Goal: Task Accomplishment & Management: Use online tool/utility

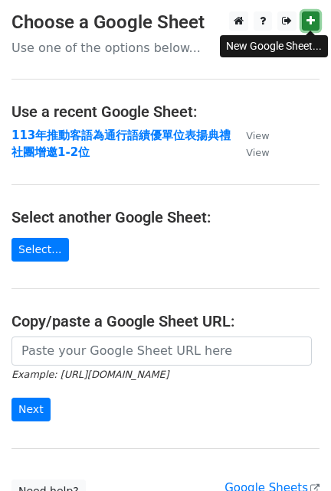
click at [308, 18] on icon at bounding box center [310, 20] width 8 height 11
click at [315, 17] on link at bounding box center [310, 20] width 18 height 19
click at [307, 21] on icon at bounding box center [310, 20] width 8 height 11
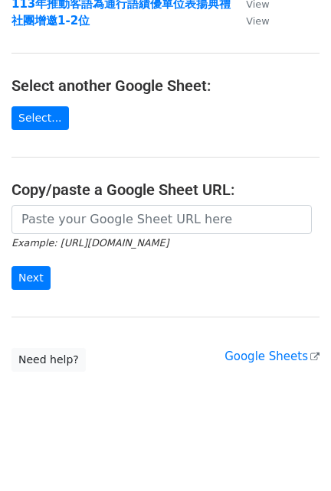
scroll to position [132, 0]
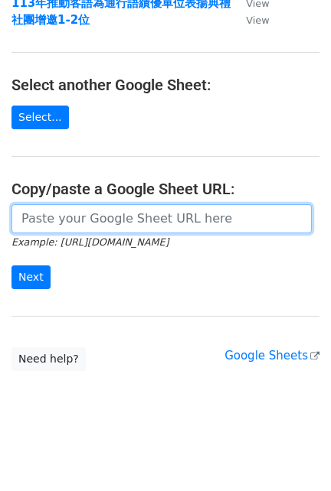
click at [77, 230] on input "url" at bounding box center [161, 218] width 300 height 29
paste input "https://docs.google.com/spreadsheets/d/1qll1DV8QuVyQdm28VI3h-HKHKZcVNbtCjZmDZ8k…"
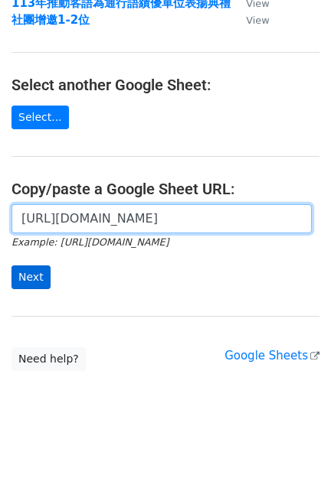
scroll to position [0, 399]
type input "https://docs.google.com/spreadsheets/d/1qll1DV8QuVyQdm28VI3h-HKHKZcVNbtCjZmDZ8k…"
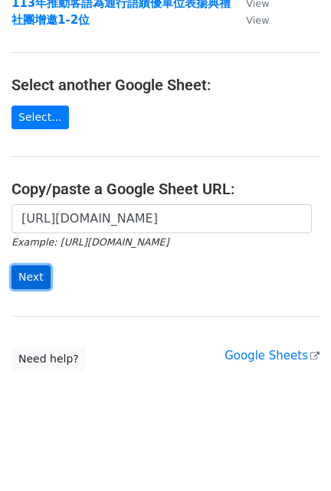
click at [40, 274] on input "Next" at bounding box center [30, 278] width 39 height 24
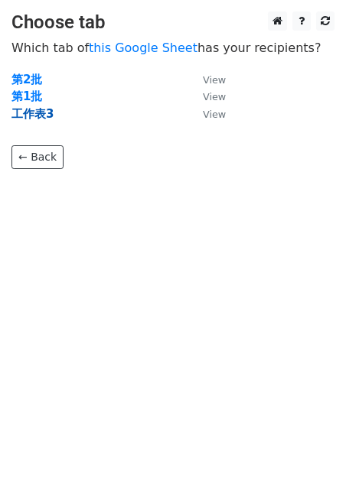
click at [32, 112] on strong "工作表3" at bounding box center [32, 114] width 42 height 14
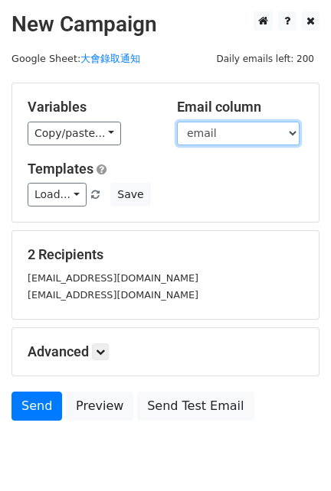
click at [212, 129] on select "name email" at bounding box center [238, 134] width 122 height 24
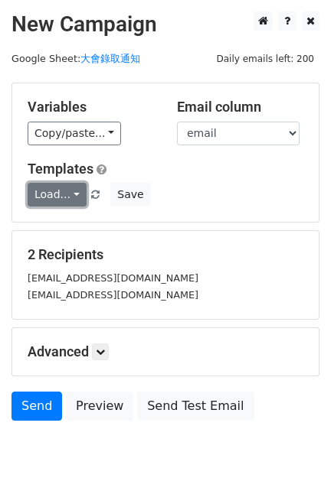
click at [53, 197] on link "Load..." at bounding box center [57, 195] width 59 height 24
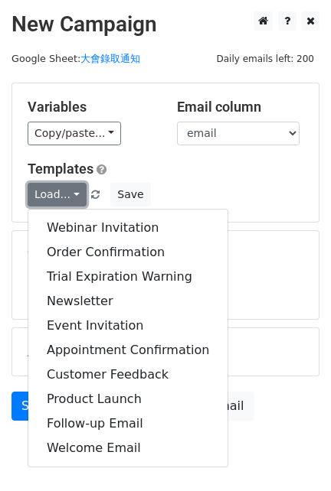
click at [53, 197] on link "Load..." at bounding box center [57, 195] width 59 height 24
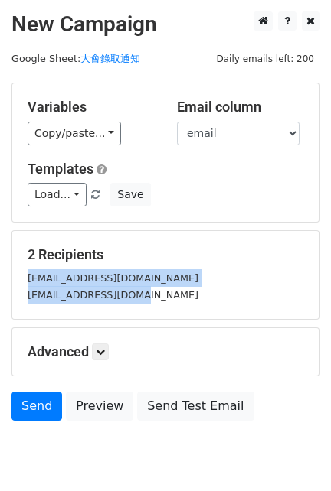
drag, startPoint x: 28, startPoint y: 279, endPoint x: 155, endPoint y: 305, distance: 129.8
click at [155, 305] on div "2 Recipients joehuang0425@gmail.com hr91096617@gmail.com" at bounding box center [165, 275] width 306 height 88
click at [156, 304] on div "2 Recipients joehuang0425@gmail.com hr91096617@gmail.com" at bounding box center [165, 275] width 306 height 88
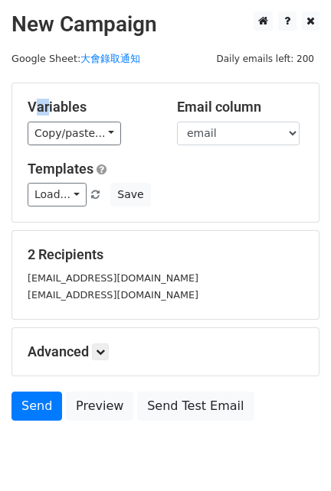
drag, startPoint x: 42, startPoint y: 108, endPoint x: 28, endPoint y: 106, distance: 14.0
click at [28, 106] on h5 "Variables" at bounding box center [91, 107] width 126 height 17
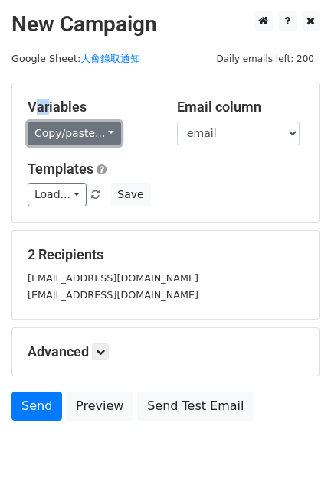
click at [43, 131] on link "Copy/paste..." at bounding box center [74, 134] width 93 height 24
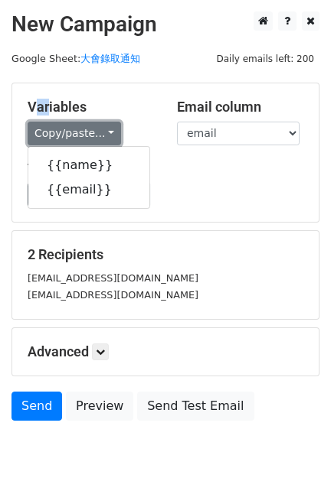
click at [35, 134] on link "Copy/paste..." at bounding box center [74, 134] width 93 height 24
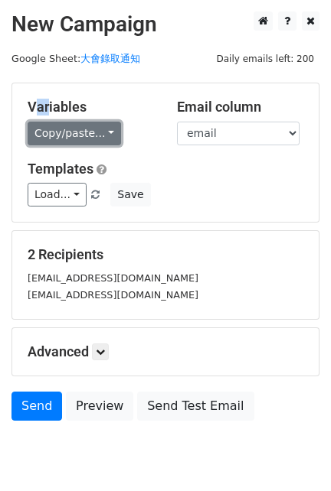
click at [49, 133] on link "Copy/paste..." at bounding box center [74, 134] width 93 height 24
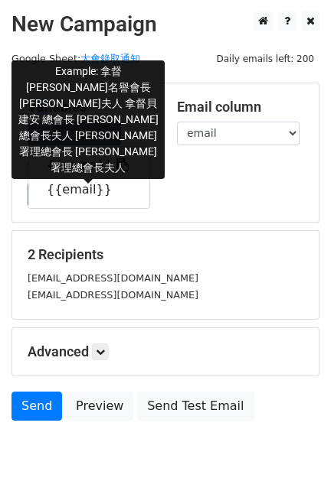
click at [52, 156] on link "{{name}}" at bounding box center [88, 165] width 121 height 24
copy h5 "Va"
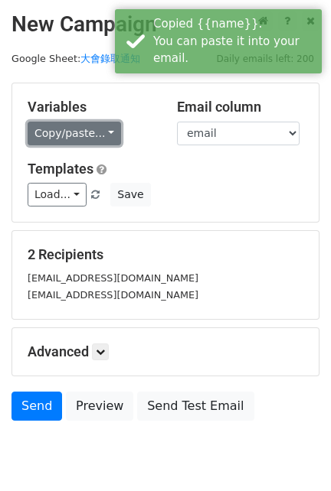
click at [91, 136] on link "Copy/paste..." at bounding box center [74, 134] width 93 height 24
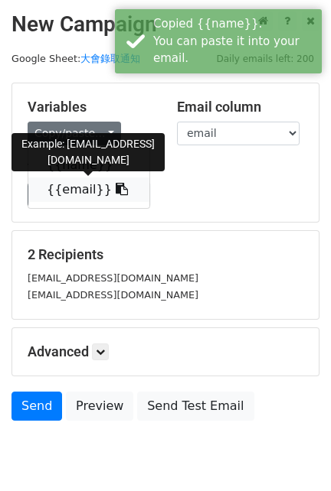
click at [75, 188] on link "{{email}}" at bounding box center [88, 190] width 121 height 24
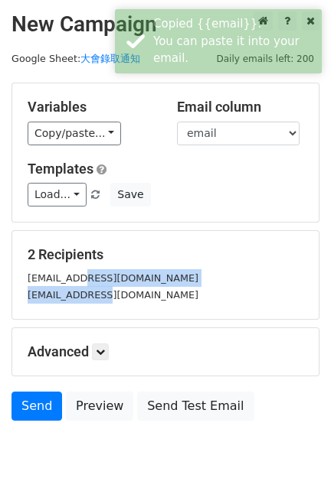
drag, startPoint x: 93, startPoint y: 286, endPoint x: 119, endPoint y: 295, distance: 26.6
click at [115, 295] on div "joehuang0425@gmail.com hr91096617@gmail.com" at bounding box center [165, 286] width 298 height 34
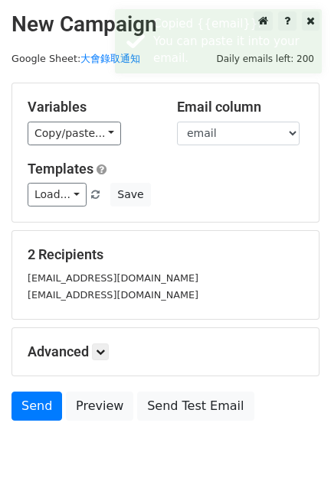
click at [119, 295] on small "hr91096617@gmail.com" at bounding box center [113, 294] width 171 height 11
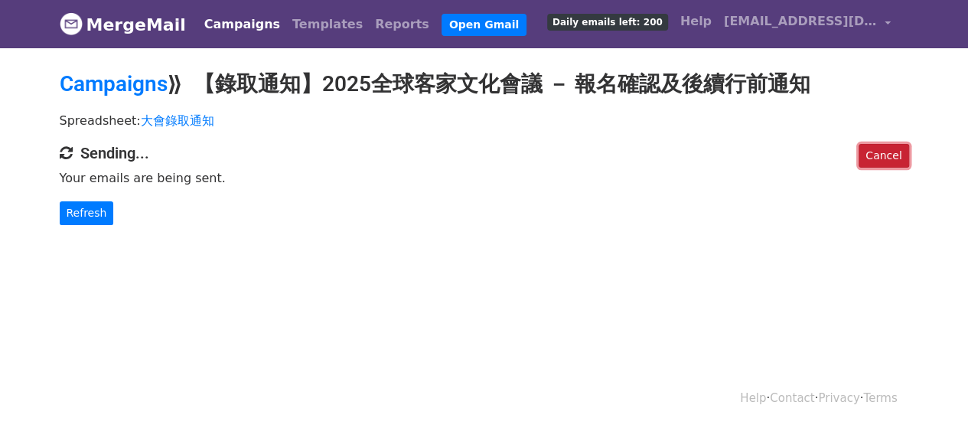
click at [882, 153] on link "Cancel" at bounding box center [884, 156] width 50 height 24
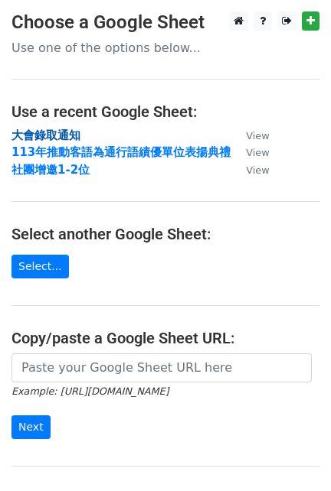
click at [74, 136] on strong "大會錄取通知" at bounding box center [45, 136] width 69 height 14
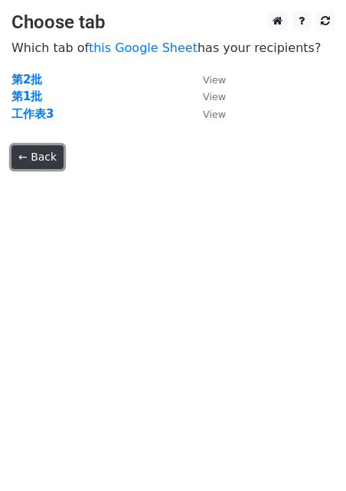
click at [31, 151] on link "← Back" at bounding box center [37, 157] width 52 height 24
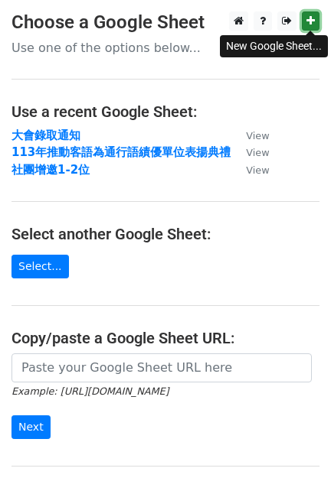
click at [311, 21] on icon at bounding box center [310, 20] width 8 height 11
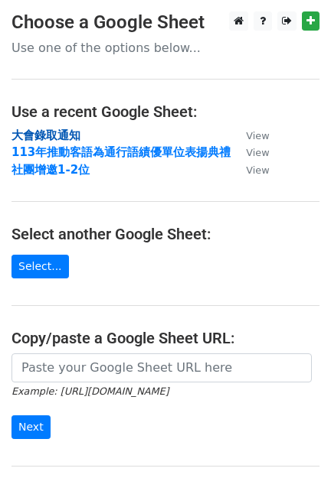
click at [49, 131] on strong "大會錄取通知" at bounding box center [45, 136] width 69 height 14
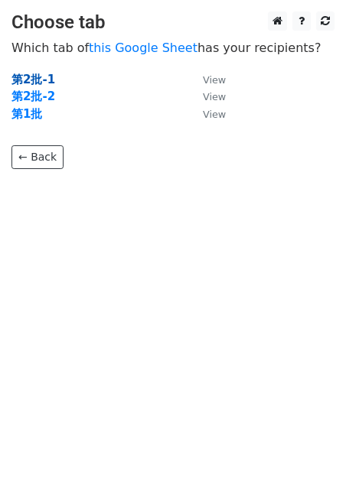
click at [40, 76] on strong "第2批-1" at bounding box center [33, 80] width 44 height 14
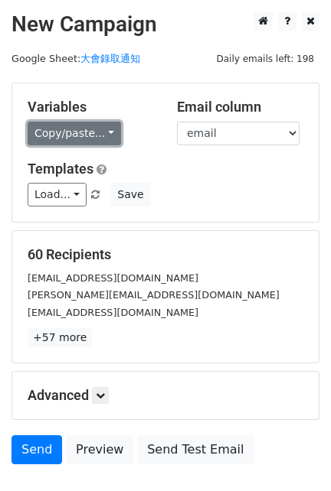
click at [110, 130] on link "Copy/paste..." at bounding box center [74, 134] width 93 height 24
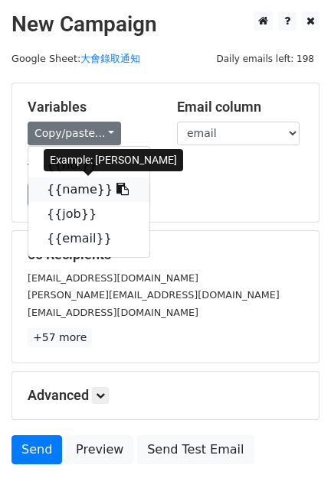
click at [79, 198] on link "{{name}}" at bounding box center [88, 190] width 121 height 24
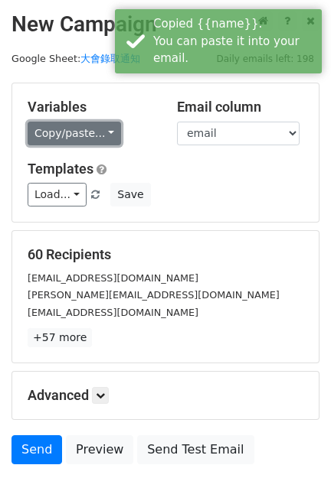
click at [113, 132] on link "Copy/paste..." at bounding box center [74, 134] width 93 height 24
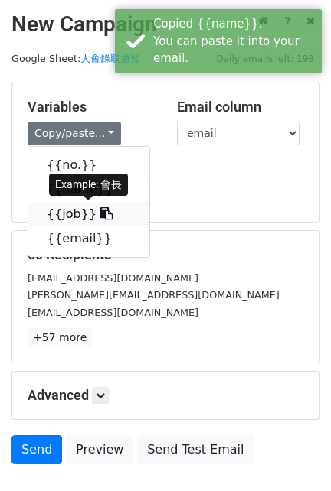
click at [71, 213] on link "{{job}}" at bounding box center [88, 214] width 121 height 24
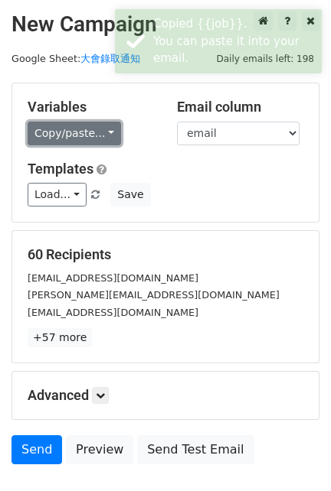
click at [93, 142] on link "Copy/paste..." at bounding box center [74, 134] width 93 height 24
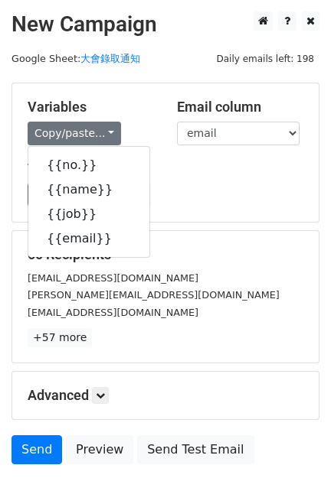
click at [138, 109] on h5 "Variables" at bounding box center [91, 107] width 126 height 17
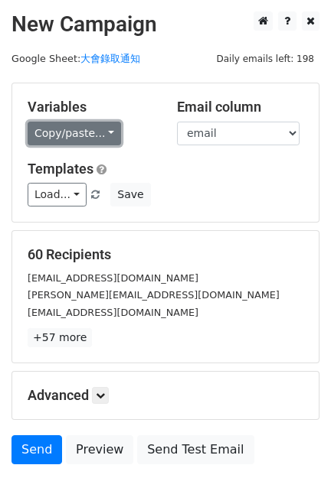
click at [98, 135] on link "Copy/paste..." at bounding box center [74, 134] width 93 height 24
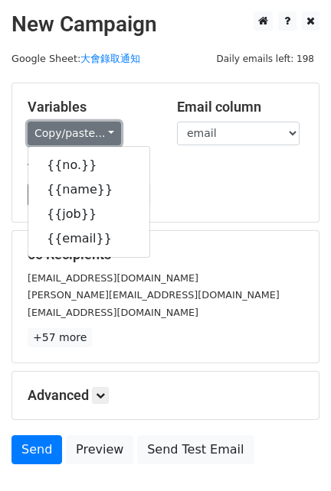
click at [88, 129] on link "Copy/paste..." at bounding box center [74, 134] width 93 height 24
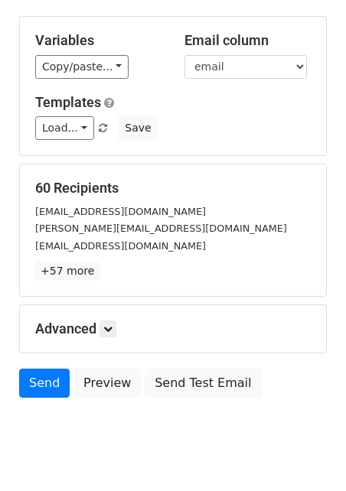
scroll to position [101, 0]
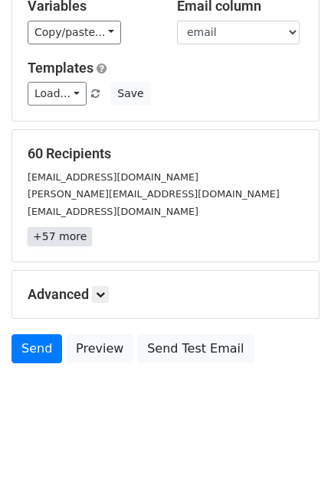
click at [73, 236] on link "+57 more" at bounding box center [60, 236] width 64 height 19
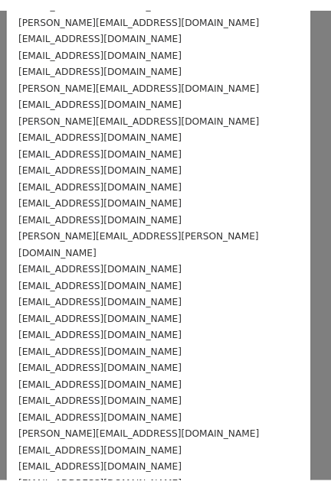
scroll to position [0, 0]
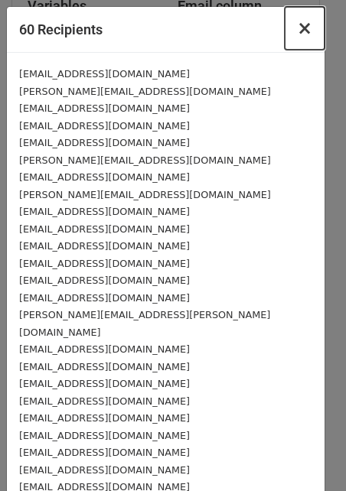
click at [297, 21] on span "×" at bounding box center [304, 28] width 15 height 21
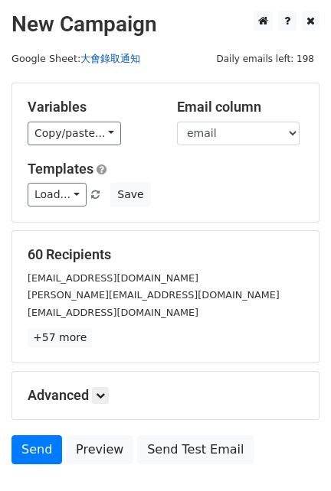
click at [133, 62] on link "大會錄取通知" at bounding box center [110, 58] width 60 height 11
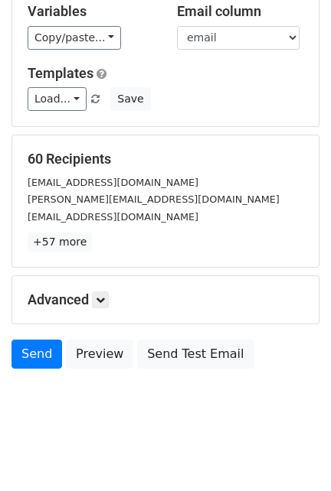
scroll to position [101, 0]
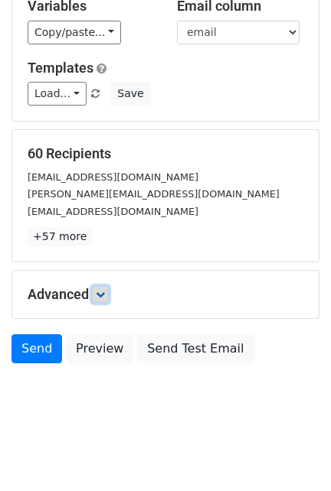
click at [105, 290] on icon at bounding box center [100, 294] width 9 height 9
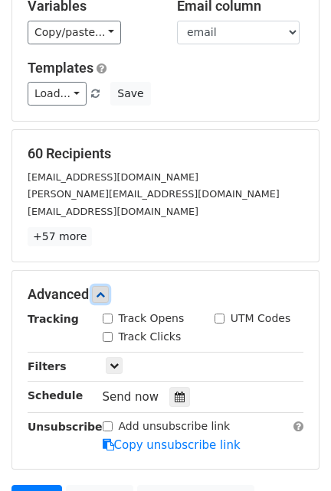
click at [105, 290] on icon at bounding box center [100, 294] width 9 height 9
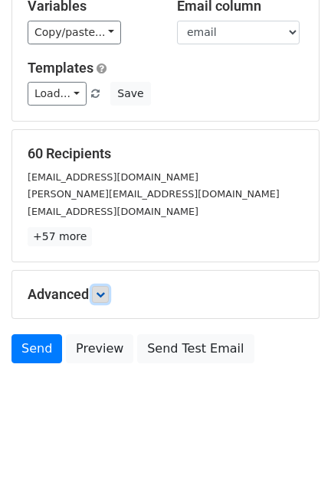
scroll to position [0, 0]
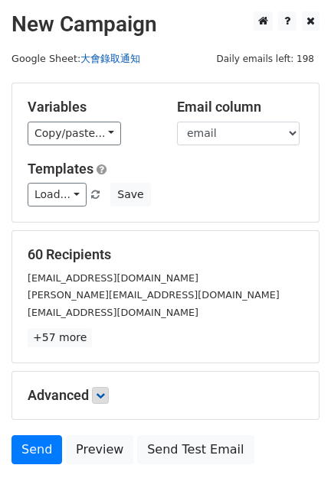
click at [130, 64] on link "大會錄取通知" at bounding box center [110, 58] width 60 height 11
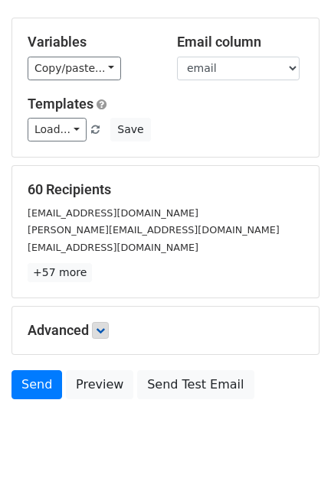
scroll to position [95, 0]
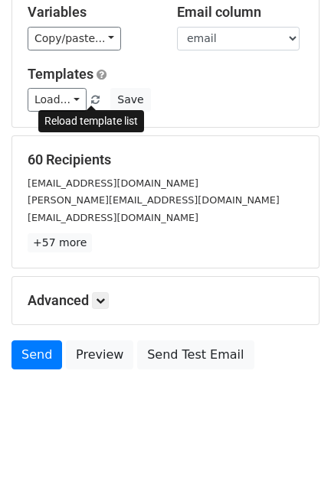
click at [91, 96] on span at bounding box center [95, 101] width 8 height 10
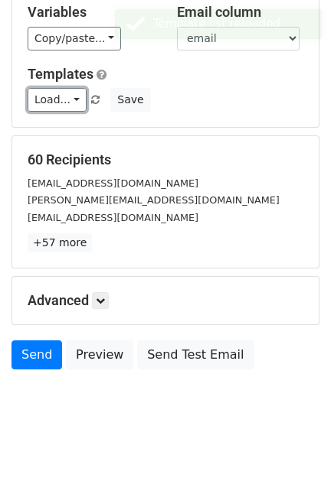
click at [73, 100] on link "Load..." at bounding box center [57, 100] width 59 height 24
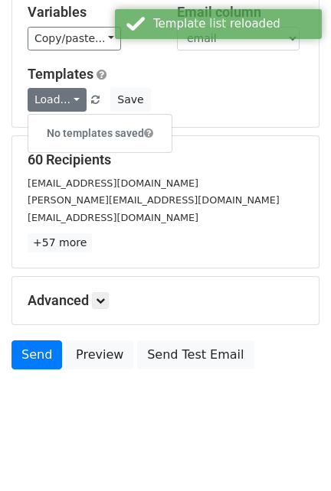
click at [96, 189] on div "[EMAIL_ADDRESS][DOMAIN_NAME]" at bounding box center [165, 183] width 298 height 18
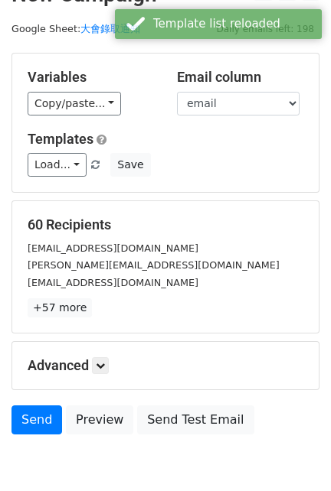
scroll to position [0, 0]
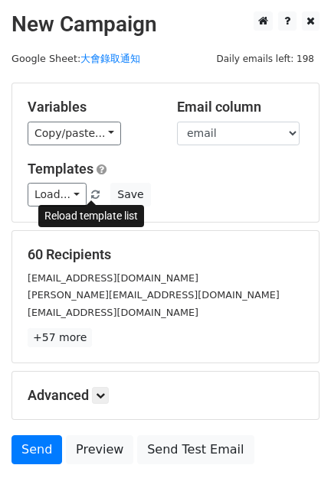
click at [93, 191] on span at bounding box center [95, 196] width 8 height 10
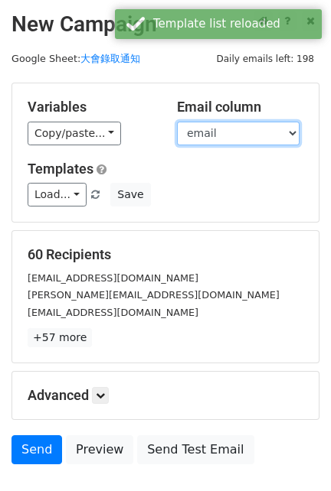
click at [194, 132] on select "no. name job email" at bounding box center [238, 134] width 122 height 24
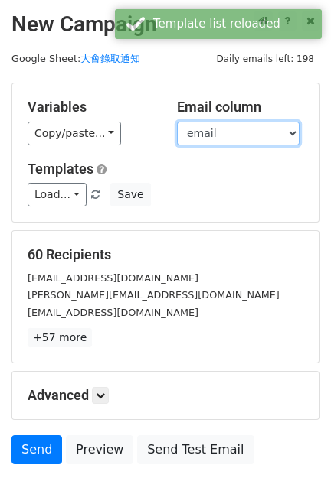
click at [177, 122] on select "no. name job email" at bounding box center [238, 134] width 122 height 24
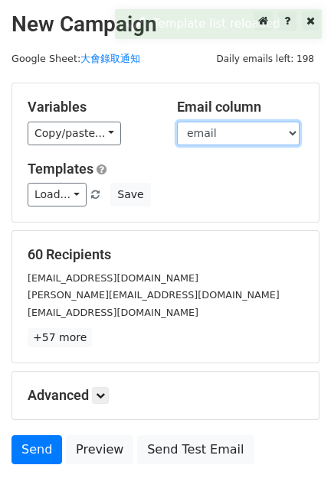
click at [209, 125] on select "no. name job email" at bounding box center [238, 134] width 122 height 24
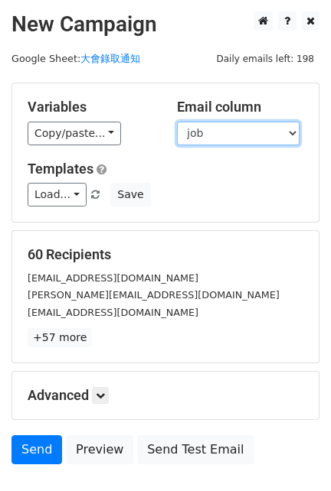
click at [177, 122] on select "no. name job email" at bounding box center [238, 134] width 122 height 24
click at [208, 139] on select "no. name job email" at bounding box center [238, 134] width 122 height 24
select select "email"
click at [177, 122] on select "no. name job email" at bounding box center [238, 134] width 122 height 24
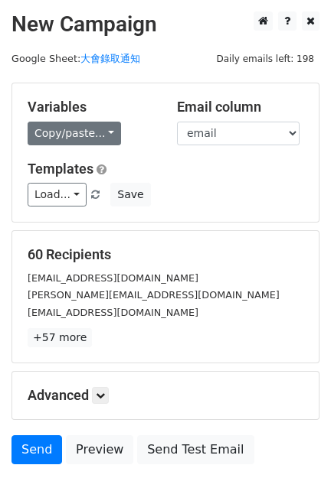
drag, startPoint x: 116, startPoint y: 139, endPoint x: 101, endPoint y: 132, distance: 16.8
click at [112, 137] on div "Copy/paste... {{no.}} {{name}} {{job}} {{email}}" at bounding box center [91, 134] width 126 height 24
click at [101, 132] on link "Copy/paste..." at bounding box center [74, 134] width 93 height 24
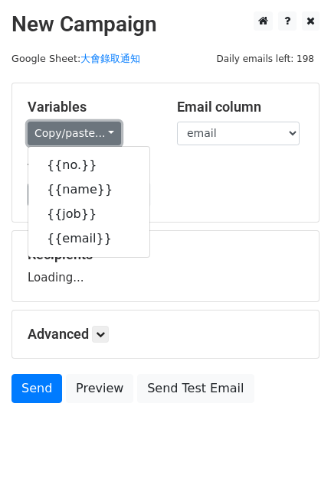
click at [101, 132] on link "Copy/paste..." at bounding box center [74, 134] width 93 height 24
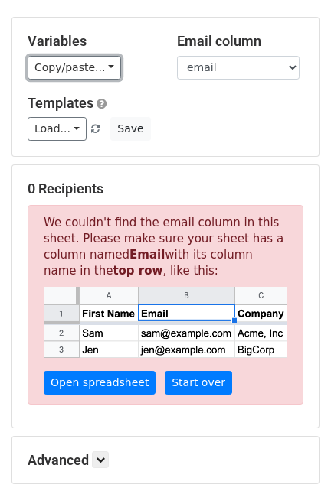
scroll to position [95, 0]
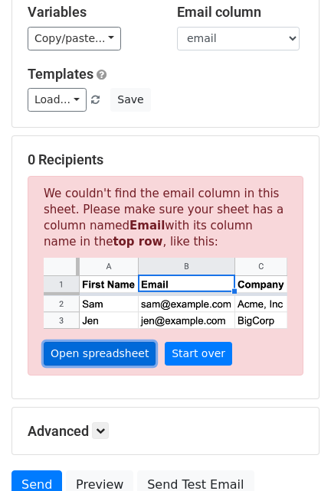
click at [132, 353] on link "Open spreadsheet" at bounding box center [100, 354] width 112 height 24
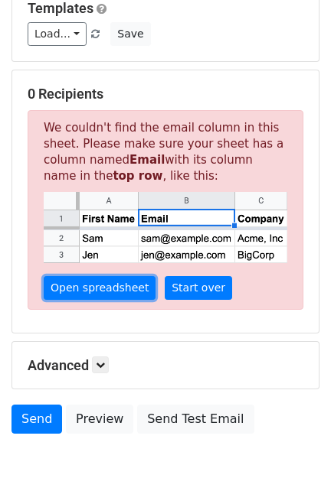
scroll to position [191, 0]
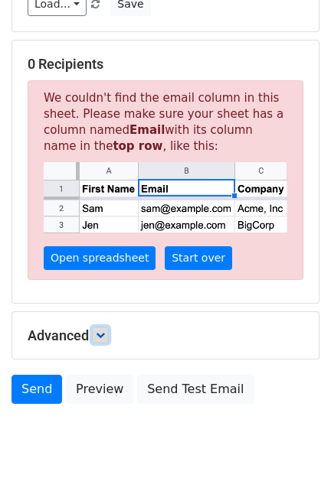
click at [102, 331] on icon at bounding box center [100, 335] width 9 height 9
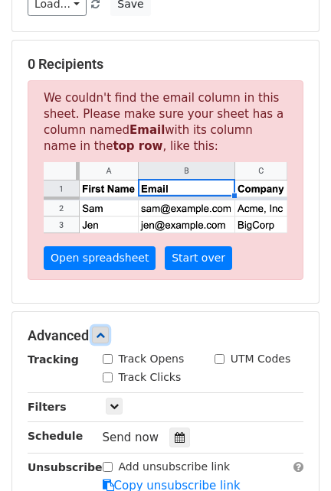
scroll to position [287, 0]
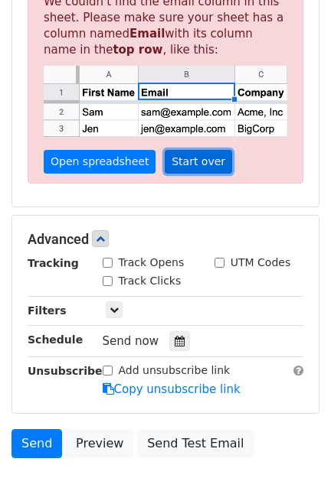
click at [190, 166] on link "Start over" at bounding box center [198, 162] width 67 height 24
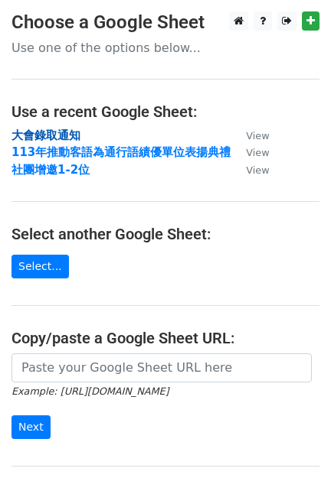
click at [65, 132] on strong "大會錄取通知" at bounding box center [45, 136] width 69 height 14
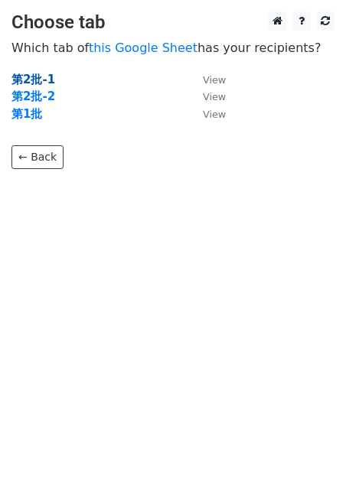
click at [38, 79] on strong "第2批-1" at bounding box center [33, 80] width 44 height 14
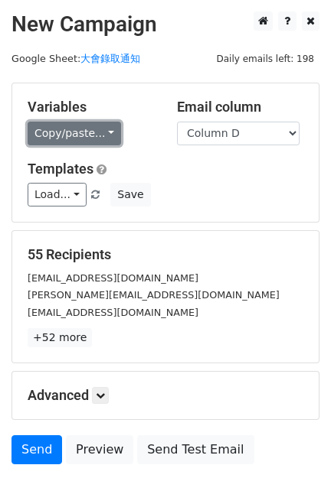
click at [88, 136] on link "Copy/paste..." at bounding box center [74, 134] width 93 height 24
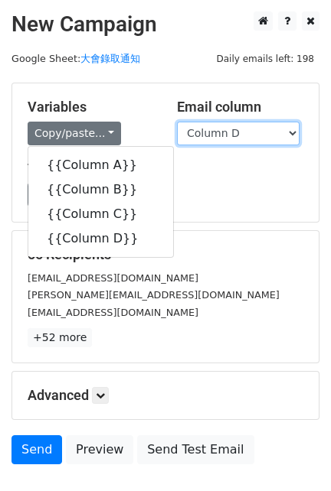
click at [203, 135] on select "Column A Column B Column C Column D" at bounding box center [238, 134] width 122 height 24
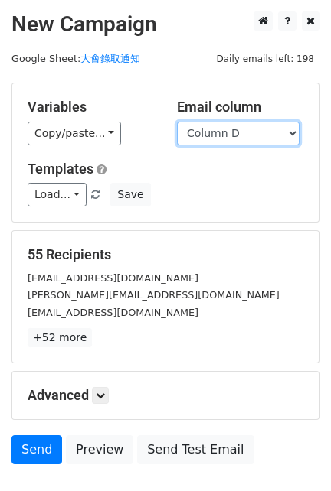
click at [203, 135] on select "Column A Column B Column C Column D" at bounding box center [238, 134] width 122 height 24
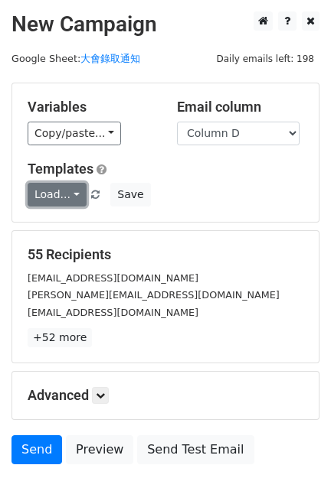
click at [76, 197] on link "Load..." at bounding box center [57, 195] width 59 height 24
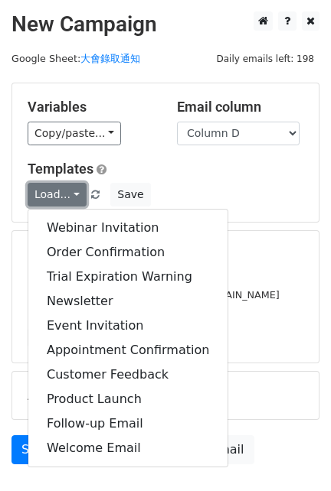
click at [75, 197] on link "Load..." at bounding box center [57, 195] width 59 height 24
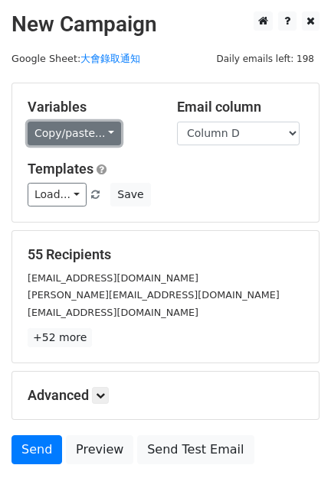
click at [89, 126] on link "Copy/paste..." at bounding box center [74, 134] width 93 height 24
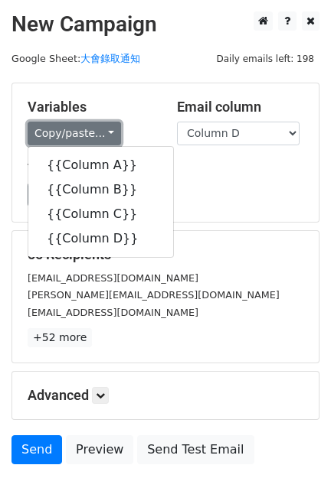
click at [89, 126] on link "Copy/paste..." at bounding box center [74, 134] width 93 height 24
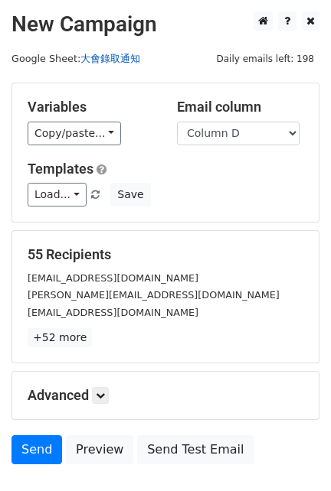
click at [120, 59] on link "大會錄取通知" at bounding box center [110, 58] width 60 height 11
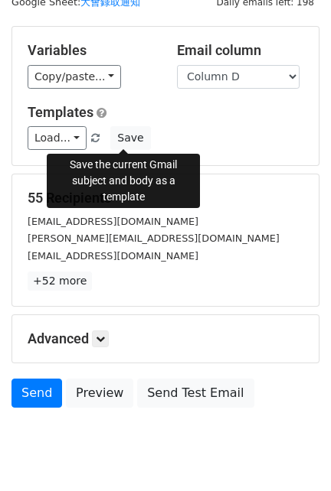
scroll to position [101, 0]
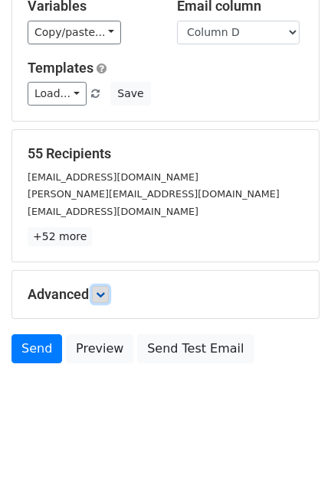
click at [102, 290] on icon at bounding box center [100, 294] width 9 height 9
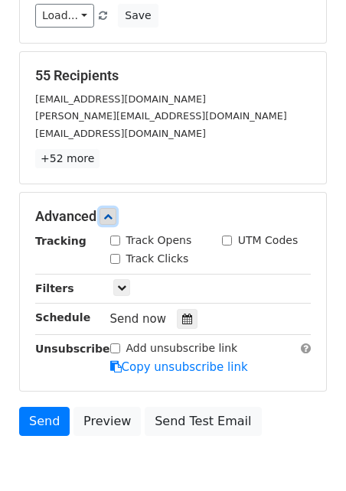
scroll to position [155, 0]
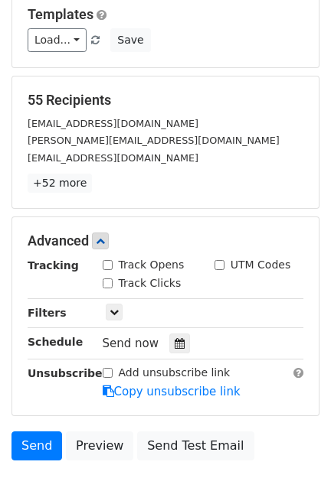
click at [125, 158] on small "baomanloh98@gmail.com" at bounding box center [113, 157] width 171 height 11
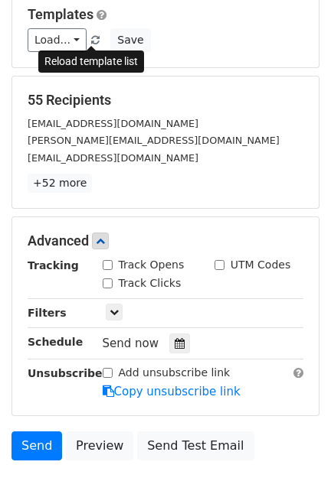
click at [96, 40] on link at bounding box center [96, 39] width 13 height 11
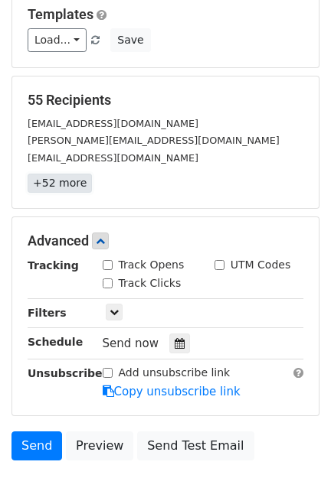
click at [79, 178] on link "+52 more" at bounding box center [60, 183] width 64 height 19
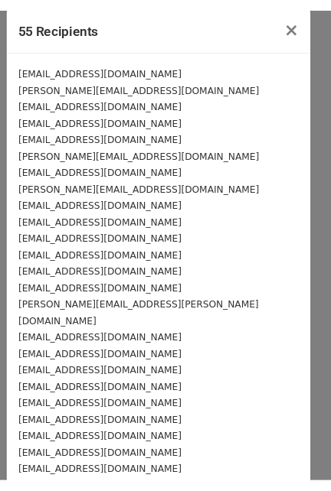
scroll to position [0, 0]
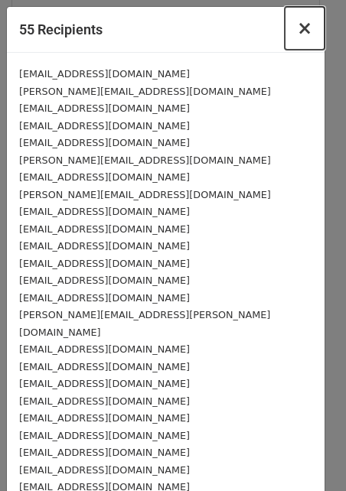
click at [297, 29] on span "×" at bounding box center [304, 28] width 15 height 21
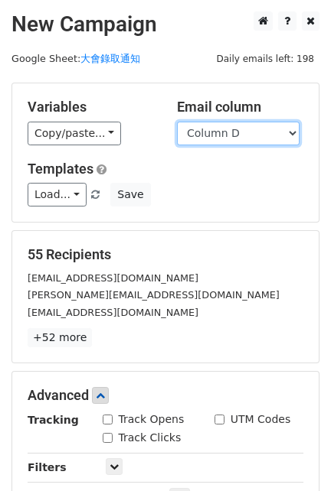
click at [257, 137] on select "Column A Column B Column C Column D" at bounding box center [238, 134] width 122 height 24
click at [172, 250] on h5 "55 Recipients" at bounding box center [165, 254] width 275 height 17
click at [168, 255] on h5 "55 Recipients" at bounding box center [165, 254] width 275 height 17
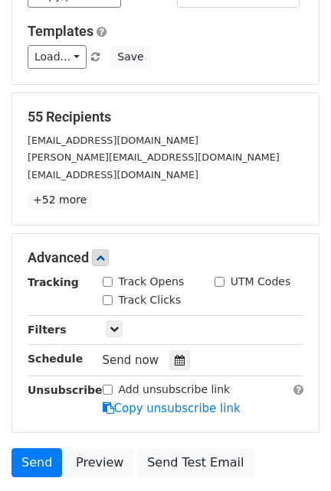
scroll to position [95, 0]
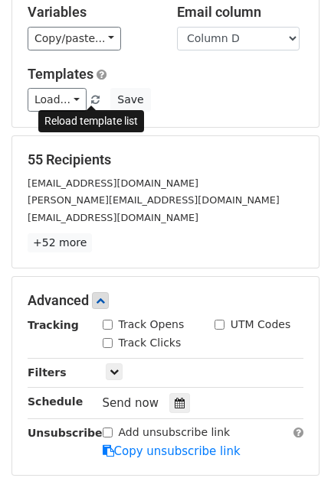
click at [92, 98] on span at bounding box center [95, 101] width 8 height 10
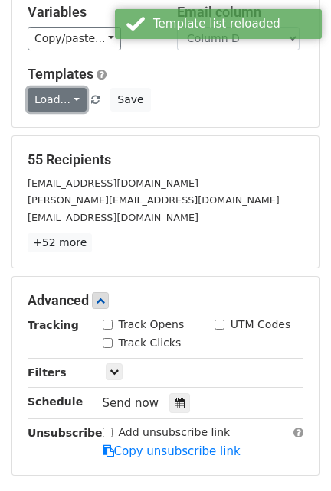
click at [78, 98] on link "Load..." at bounding box center [57, 100] width 59 height 24
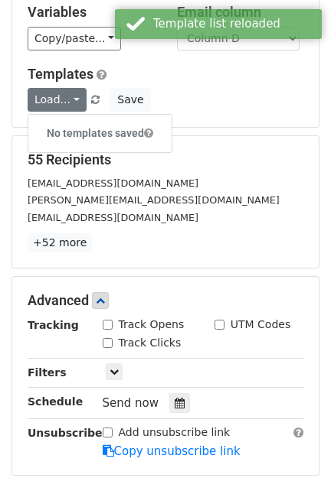
click at [204, 188] on div "18skyview@gmail.com" at bounding box center [165, 183] width 298 height 18
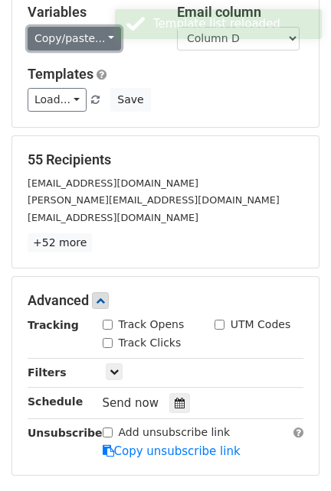
click at [110, 40] on link "Copy/paste..." at bounding box center [74, 39] width 93 height 24
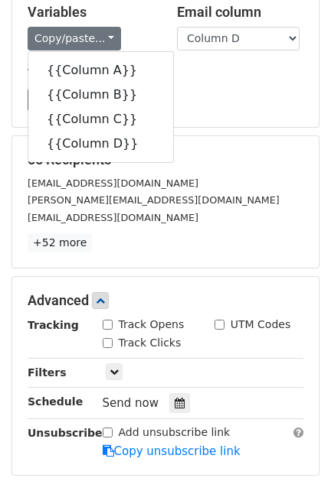
click at [214, 175] on div "18skyview@gmail.com" at bounding box center [165, 183] width 298 height 18
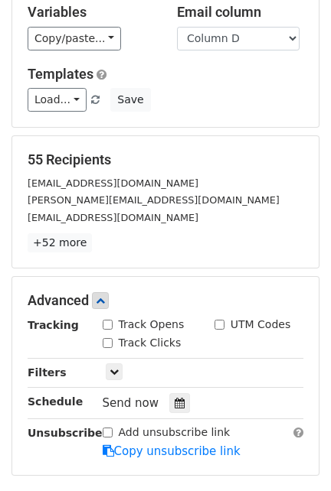
scroll to position [0, 0]
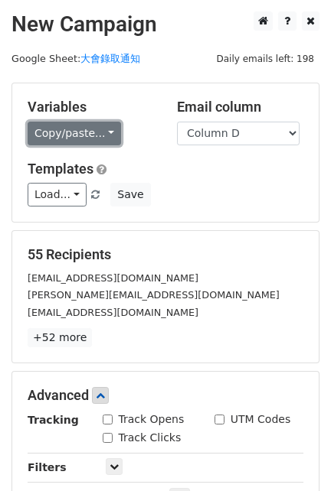
click at [108, 132] on link "Copy/paste..." at bounding box center [74, 134] width 93 height 24
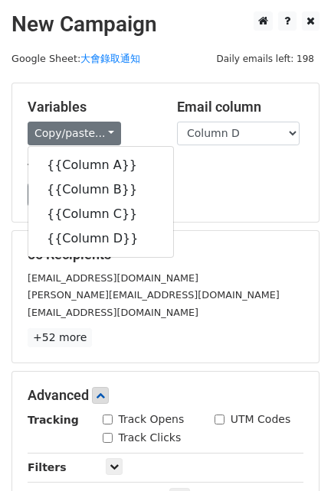
click at [222, 269] on div "18skyview@gmail.com" at bounding box center [165, 278] width 298 height 18
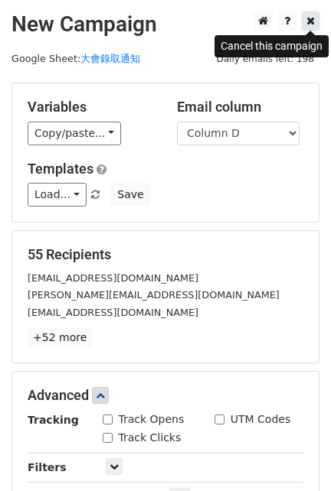
click at [314, 18] on icon at bounding box center [310, 20] width 8 height 11
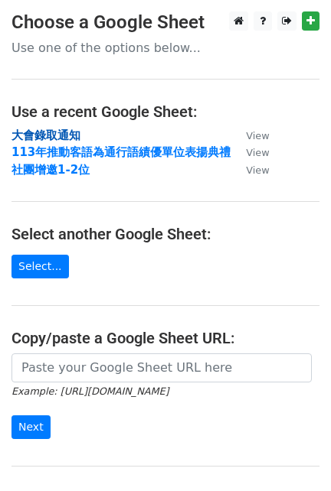
click at [45, 132] on strong "大會錄取通知" at bounding box center [45, 136] width 69 height 14
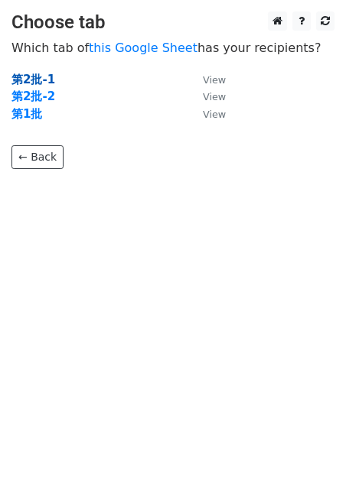
click at [40, 81] on strong "第2批-1" at bounding box center [33, 80] width 44 height 14
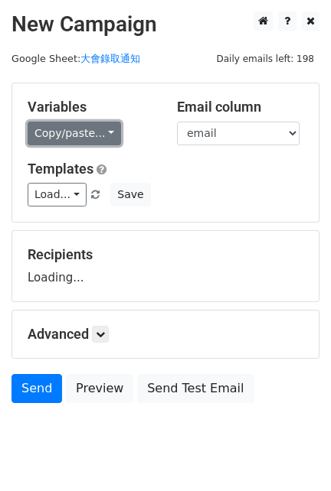
click at [98, 124] on link "Copy/paste..." at bounding box center [74, 134] width 93 height 24
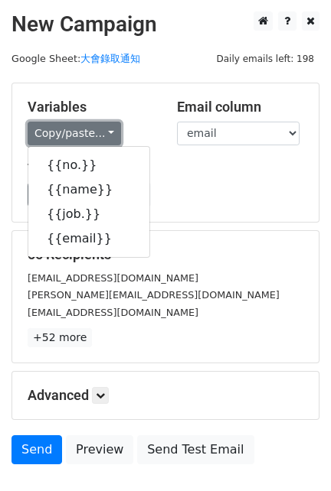
click at [98, 124] on link "Copy/paste..." at bounding box center [74, 134] width 93 height 24
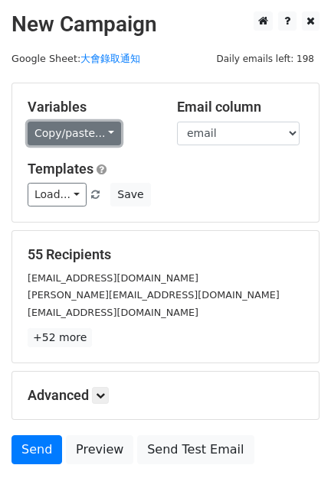
click at [102, 132] on link "Copy/paste..." at bounding box center [74, 134] width 93 height 24
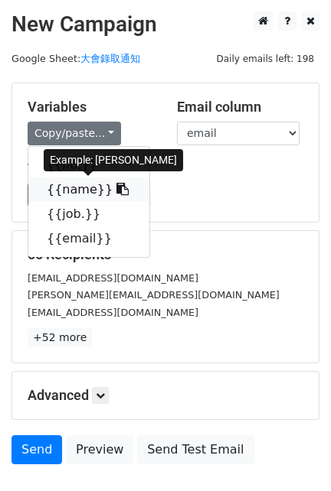
click at [82, 189] on link "{{name}}" at bounding box center [88, 190] width 121 height 24
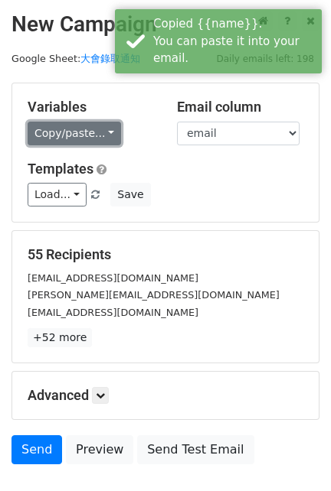
click at [54, 131] on link "Copy/paste..." at bounding box center [74, 134] width 93 height 24
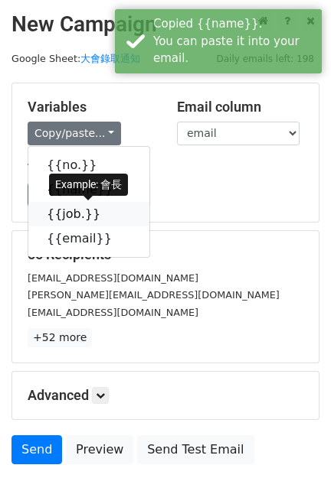
drag, startPoint x: 55, startPoint y: 213, endPoint x: 34, endPoint y: 210, distance: 20.9
click at [54, 213] on link "{{job.}}" at bounding box center [88, 214] width 121 height 24
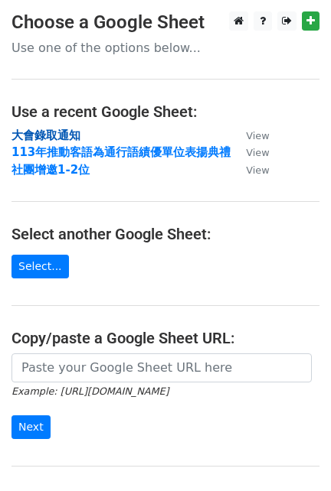
click at [63, 135] on strong "大會錄取通知" at bounding box center [45, 136] width 69 height 14
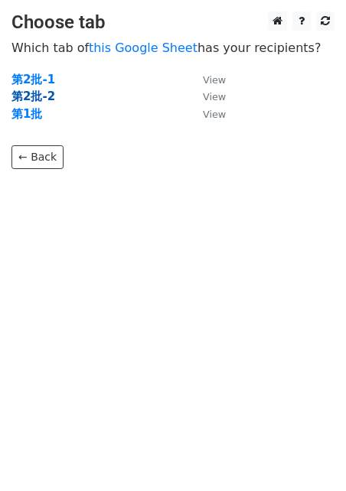
click at [28, 93] on strong "第2批-2" at bounding box center [33, 97] width 44 height 14
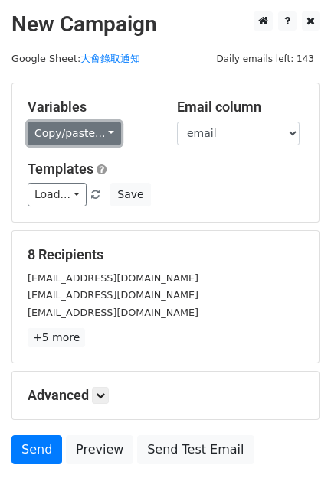
click at [109, 130] on link "Copy/paste..." at bounding box center [74, 134] width 93 height 24
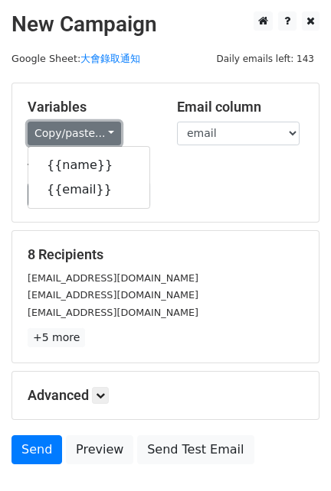
click at [109, 130] on link "Copy/paste..." at bounding box center [74, 134] width 93 height 24
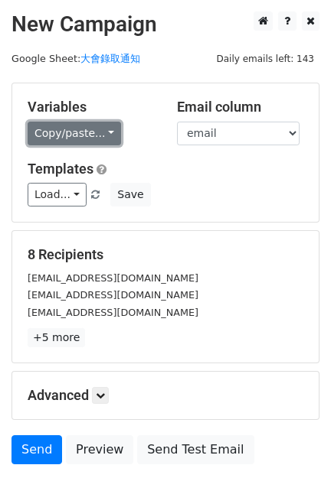
click at [103, 135] on link "Copy/paste..." at bounding box center [74, 134] width 93 height 24
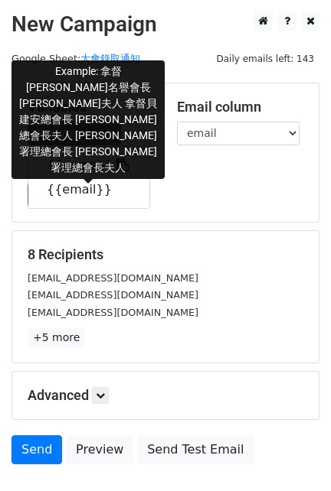
click at [86, 162] on link "{{name}}" at bounding box center [88, 165] width 121 height 24
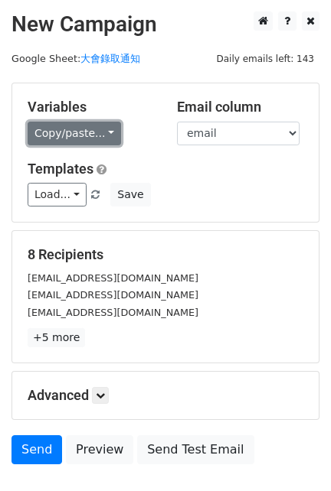
click at [105, 135] on link "Copy/paste..." at bounding box center [74, 134] width 93 height 24
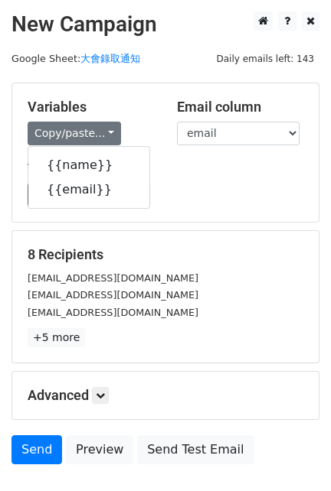
click at [163, 282] on div "[EMAIL_ADDRESS][DOMAIN_NAME]" at bounding box center [165, 278] width 298 height 18
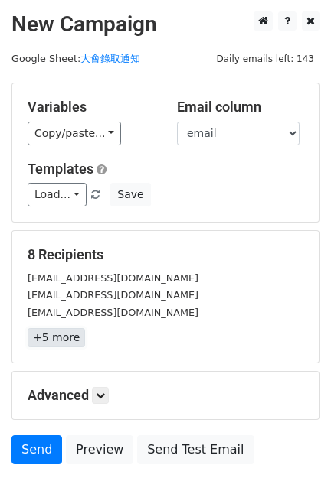
click at [69, 341] on link "+5 more" at bounding box center [56, 337] width 57 height 19
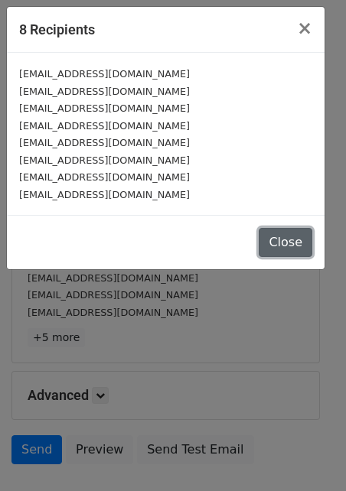
click at [281, 240] on button "Close" at bounding box center [286, 242] width 54 height 29
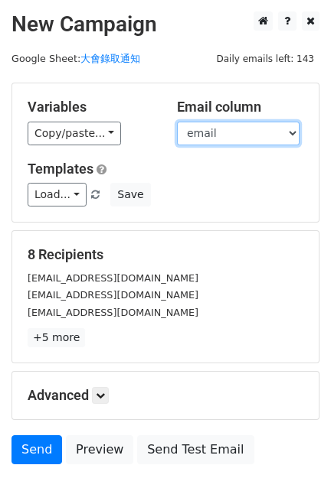
click at [272, 130] on select "name email" at bounding box center [238, 134] width 122 height 24
click at [272, 132] on select "name email" at bounding box center [238, 134] width 122 height 24
click at [241, 283] on div "hakkamalaysia@gmail.com" at bounding box center [165, 278] width 298 height 18
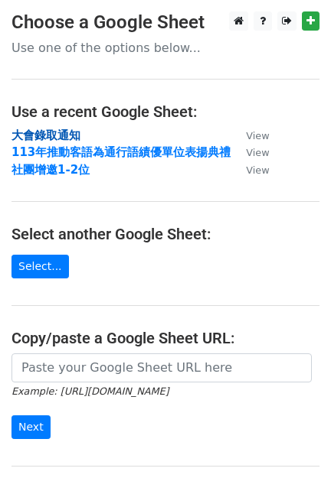
click at [67, 140] on strong "大會錄取通知" at bounding box center [45, 136] width 69 height 14
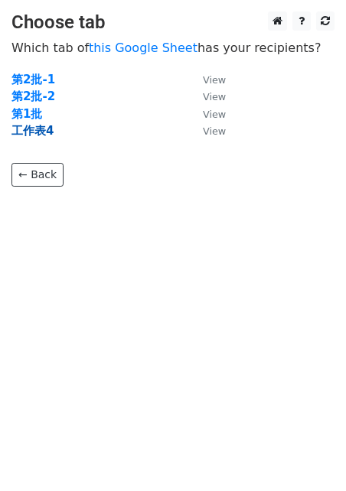
click at [37, 135] on strong "工作表4" at bounding box center [32, 131] width 42 height 14
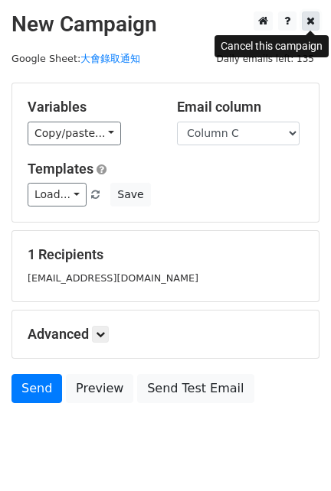
click at [316, 15] on link at bounding box center [310, 20] width 18 height 19
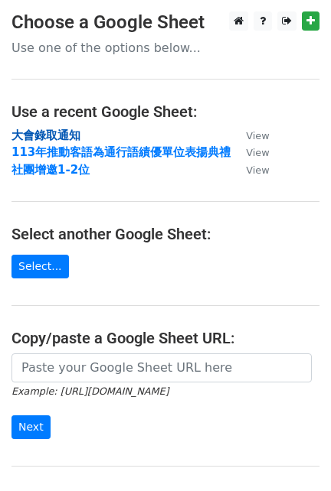
click at [64, 129] on strong "大會錄取通知" at bounding box center [45, 136] width 69 height 14
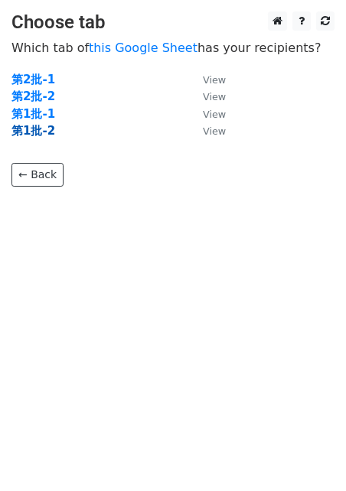
click at [40, 131] on strong "第1批-2" at bounding box center [33, 131] width 44 height 14
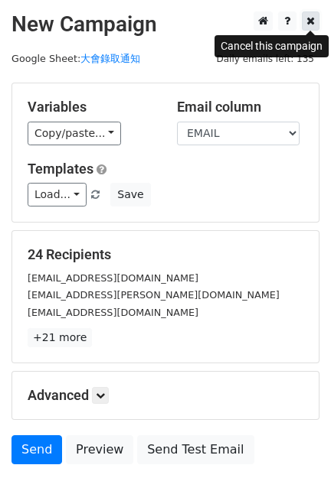
click at [318, 18] on link at bounding box center [310, 20] width 18 height 19
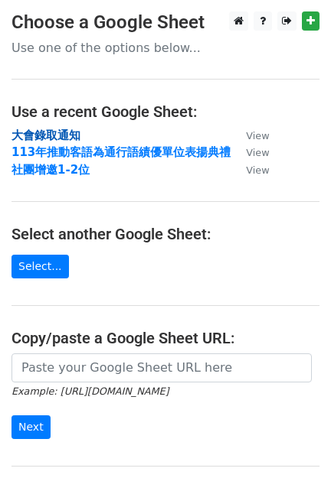
click at [48, 129] on strong "大會錄取通知" at bounding box center [45, 136] width 69 height 14
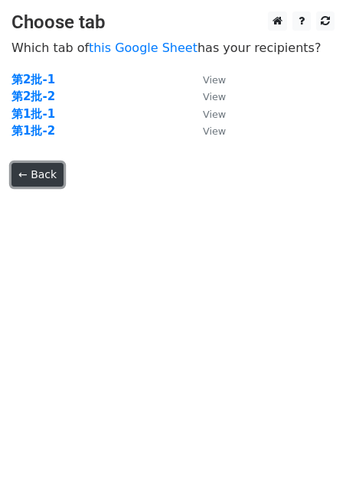
click at [27, 174] on link "← Back" at bounding box center [37, 175] width 52 height 24
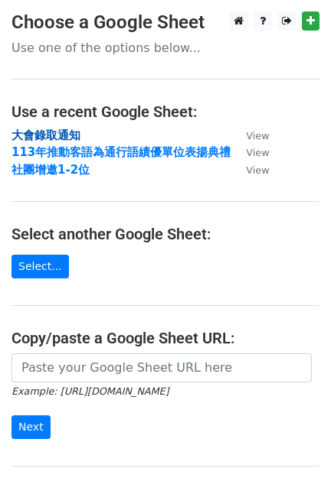
click at [46, 139] on strong "大會錄取通知" at bounding box center [45, 136] width 69 height 14
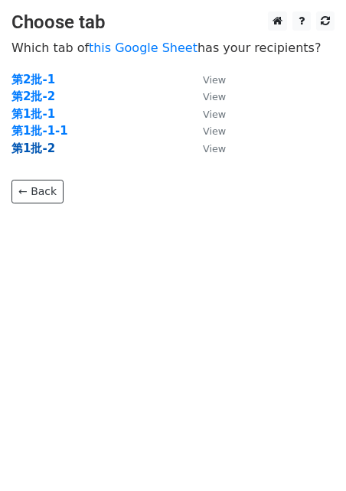
click at [51, 147] on strong "第1批-2" at bounding box center [33, 149] width 44 height 14
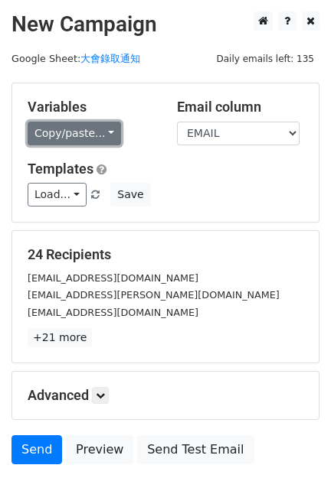
click at [101, 131] on link "Copy/paste..." at bounding box center [74, 134] width 93 height 24
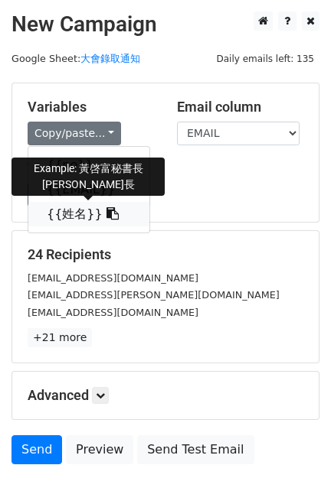
click at [77, 209] on link "{{姓名}}" at bounding box center [88, 214] width 121 height 24
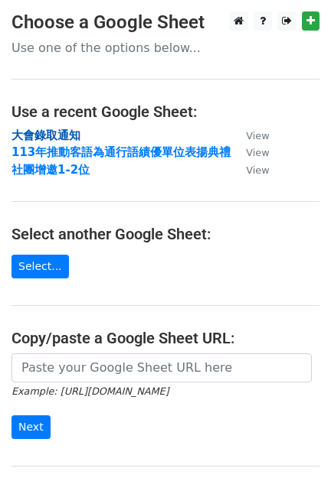
click at [52, 132] on strong "大會錄取通知" at bounding box center [45, 136] width 69 height 14
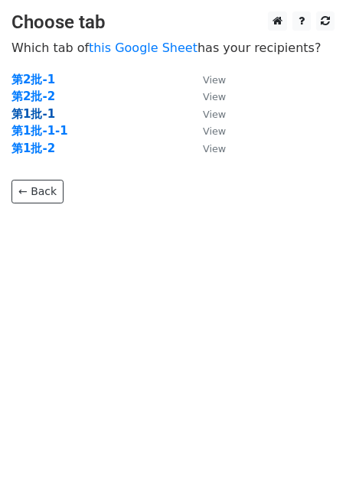
click at [43, 113] on strong "第1批-1" at bounding box center [33, 114] width 44 height 14
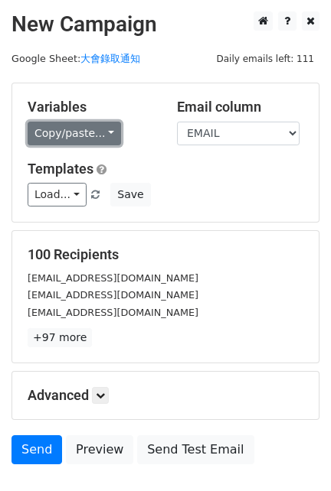
click at [112, 134] on link "Copy/paste..." at bounding box center [74, 134] width 93 height 24
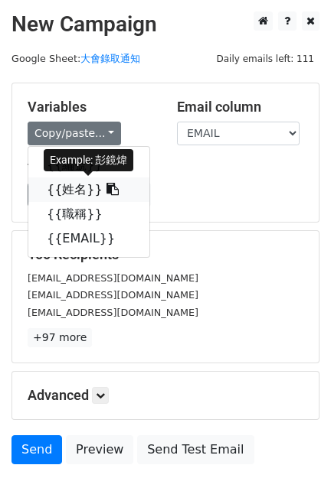
click at [75, 189] on link "{{姓名}}" at bounding box center [88, 190] width 121 height 24
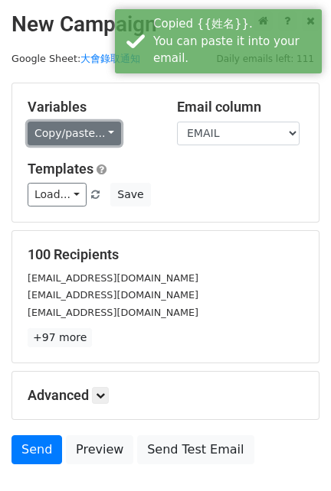
click at [96, 135] on link "Copy/paste..." at bounding box center [74, 134] width 93 height 24
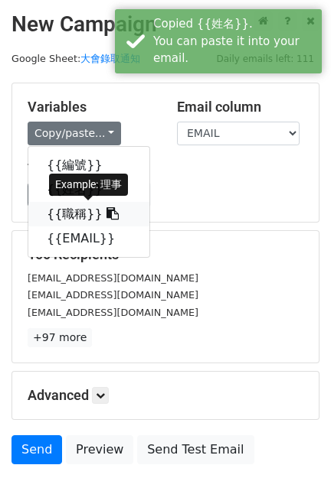
click at [86, 210] on link "{{職稱}}" at bounding box center [88, 214] width 121 height 24
